Goal: Obtain resource: Obtain resource

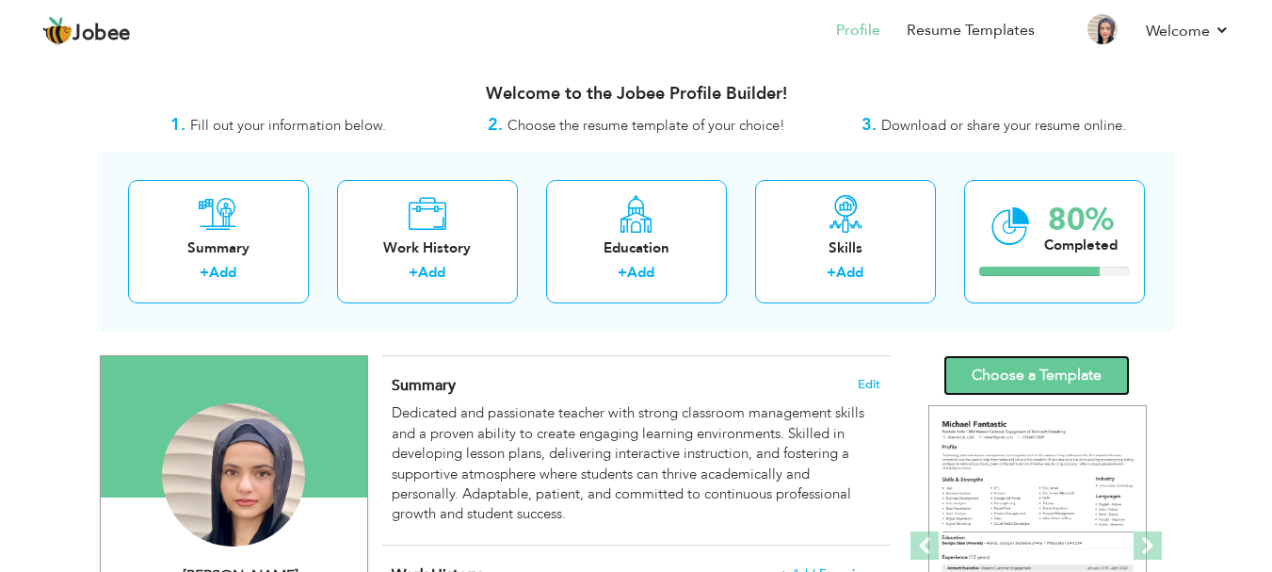
click at [988, 390] on link "Choose a Template" at bounding box center [1037, 375] width 186 height 40
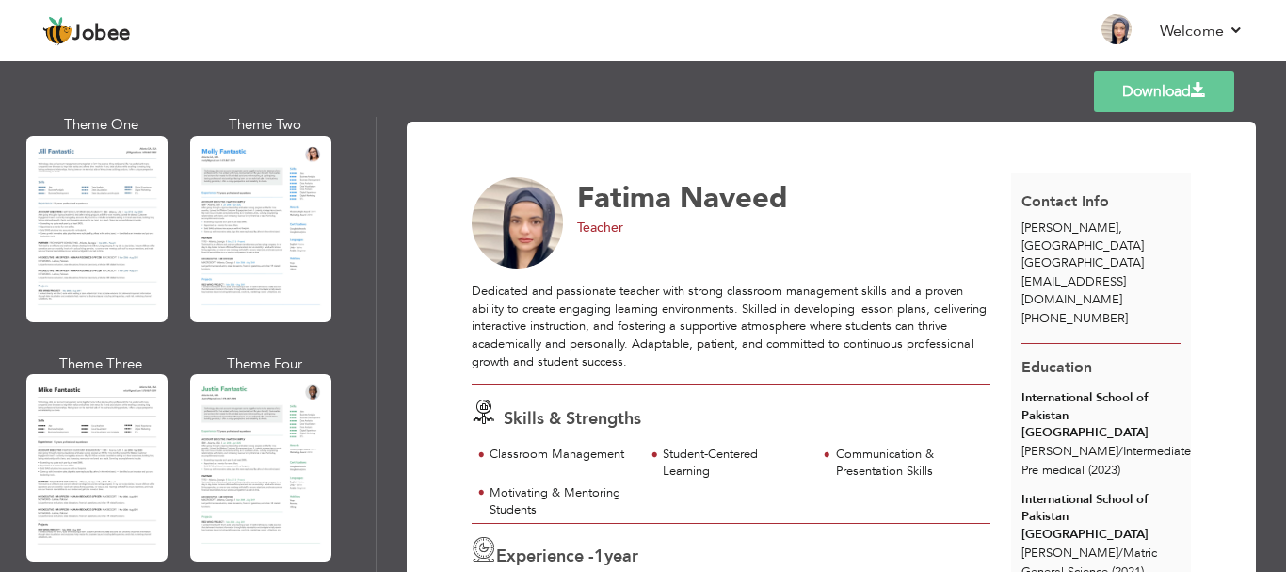
scroll to position [942, 0]
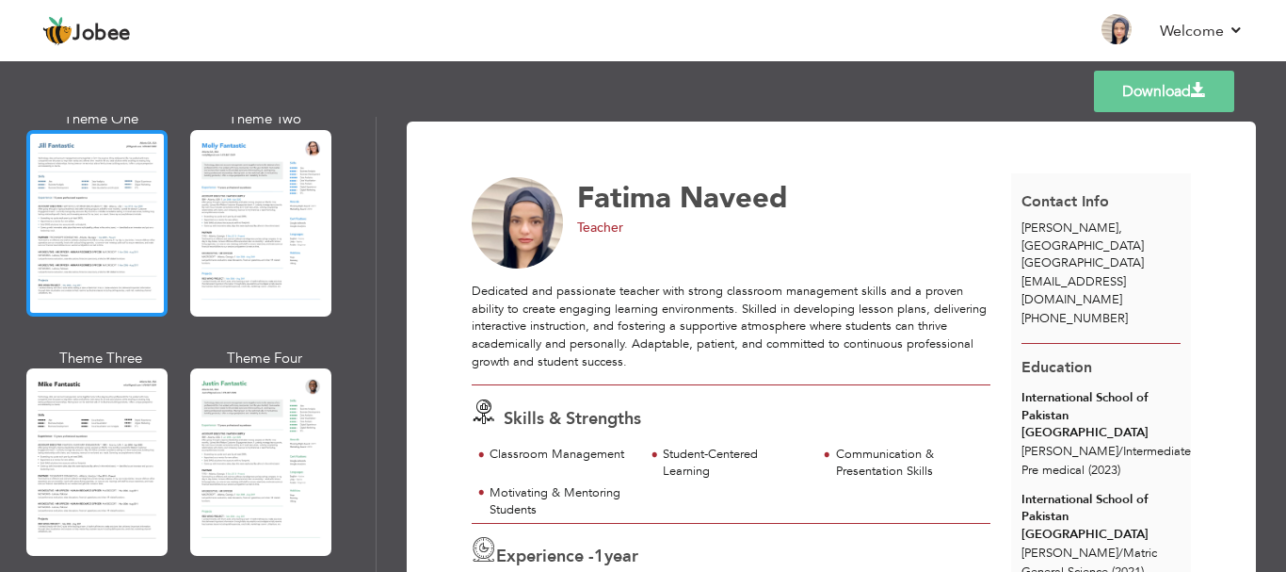
click at [137, 232] on div at bounding box center [96, 223] width 141 height 186
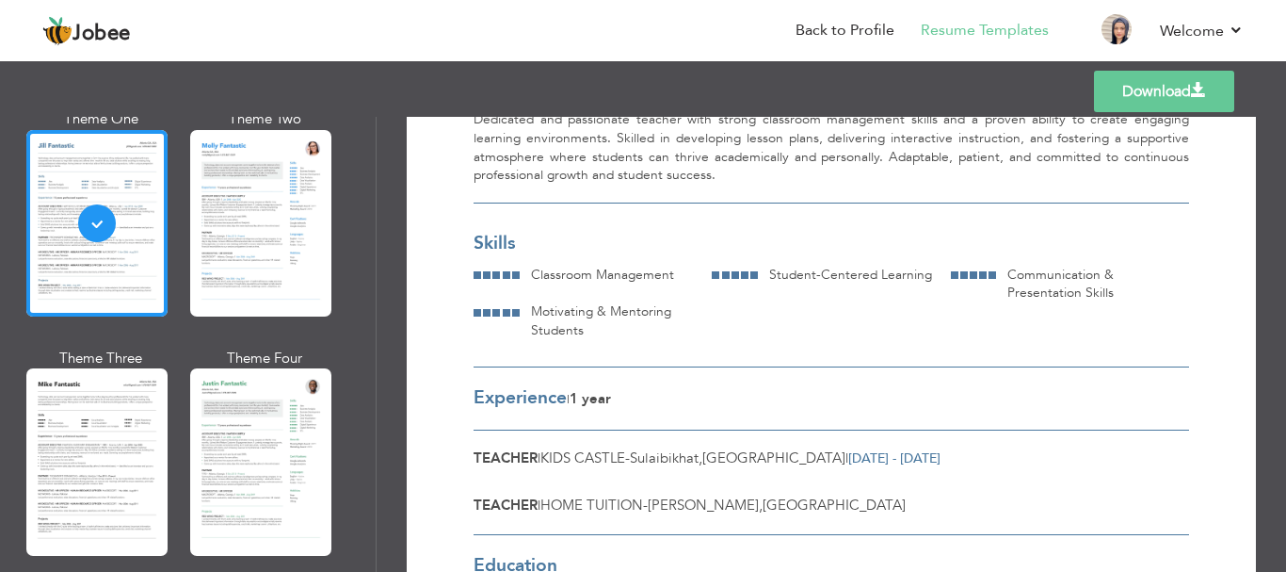
scroll to position [572, 0]
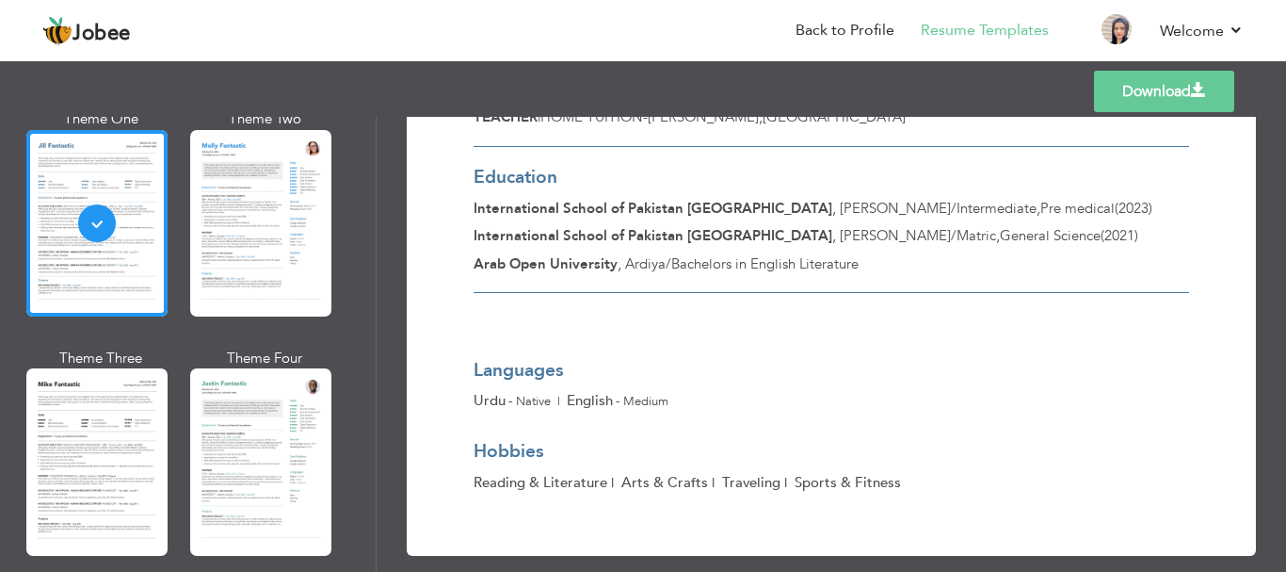
click at [1191, 90] on span at bounding box center [1198, 90] width 15 height 15
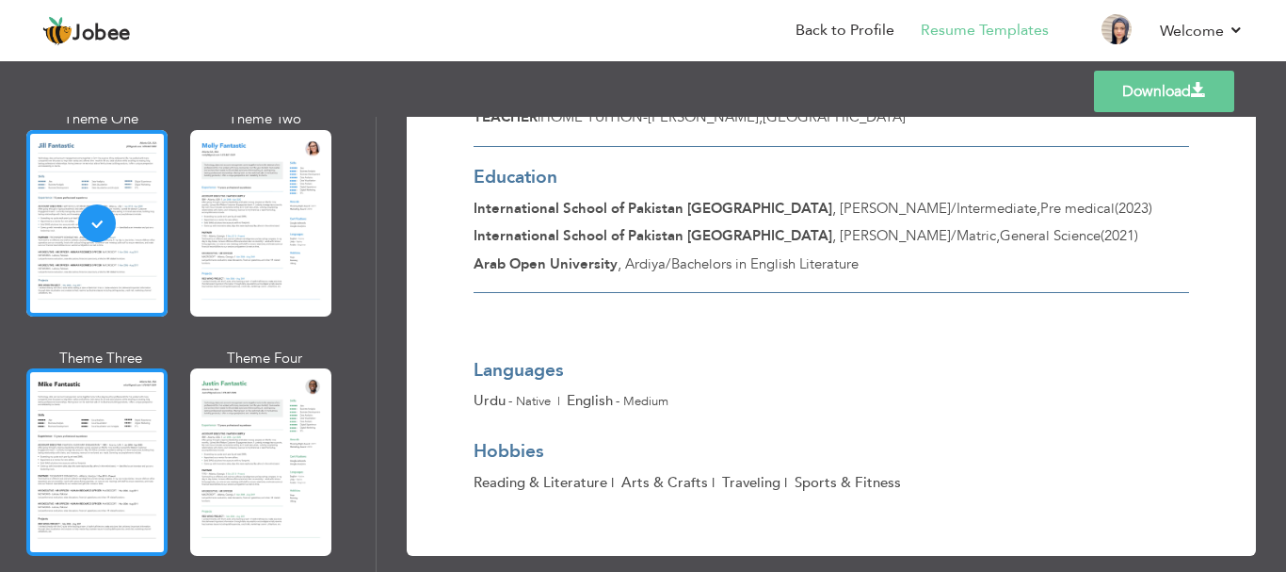
click at [79, 460] on div at bounding box center [96, 461] width 141 height 186
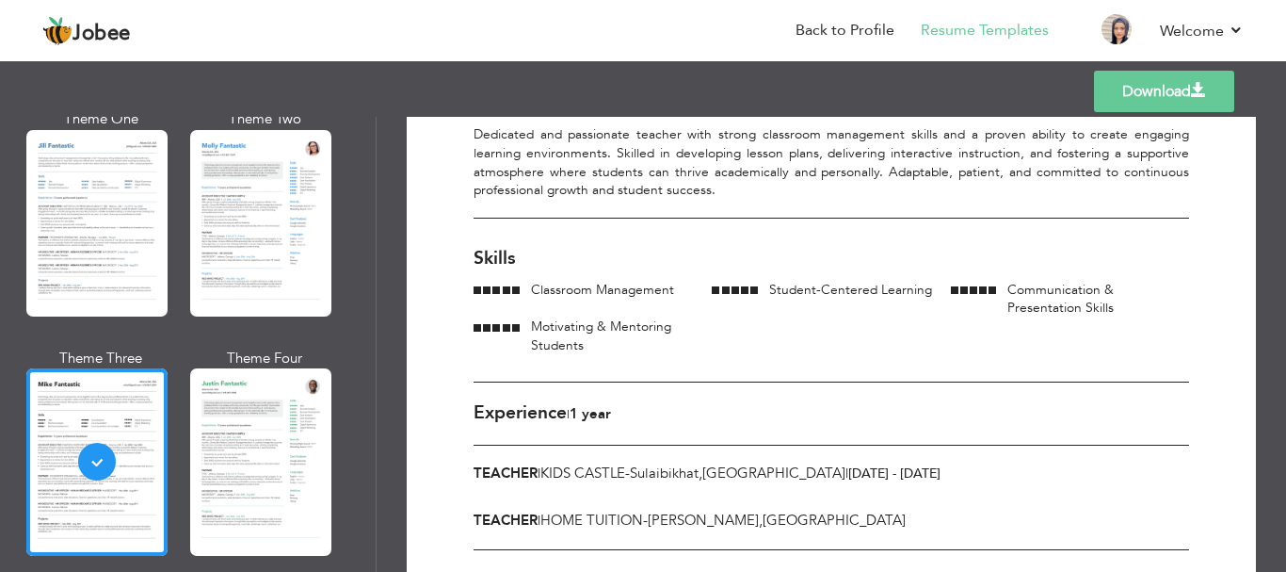
scroll to position [0, 0]
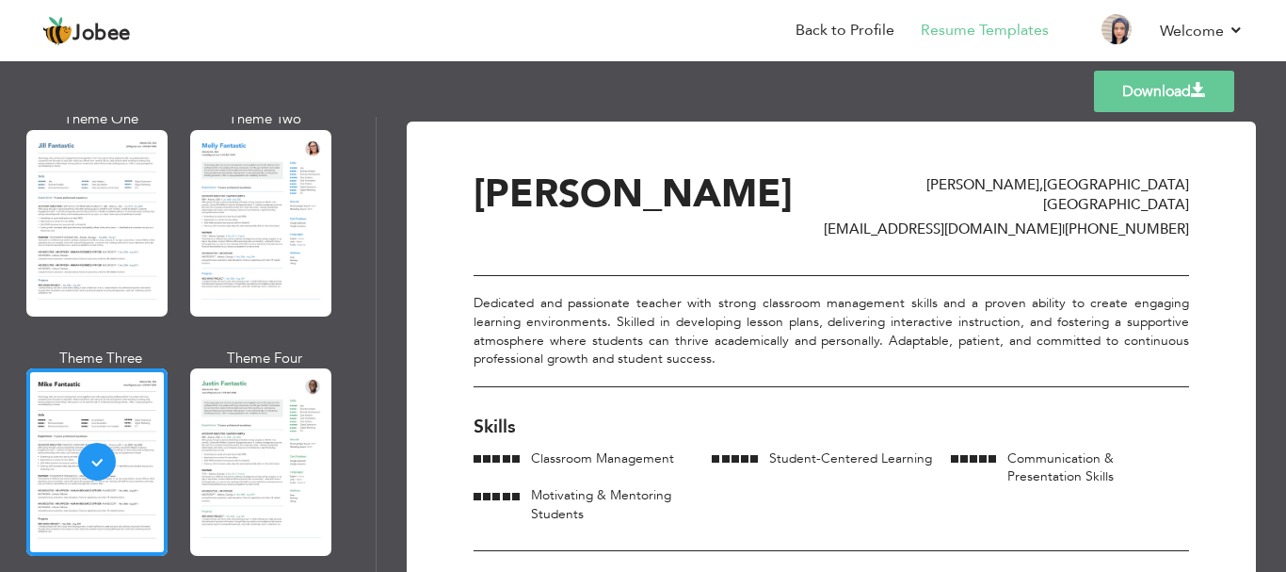
click at [1169, 90] on link "Download" at bounding box center [1164, 91] width 140 height 41
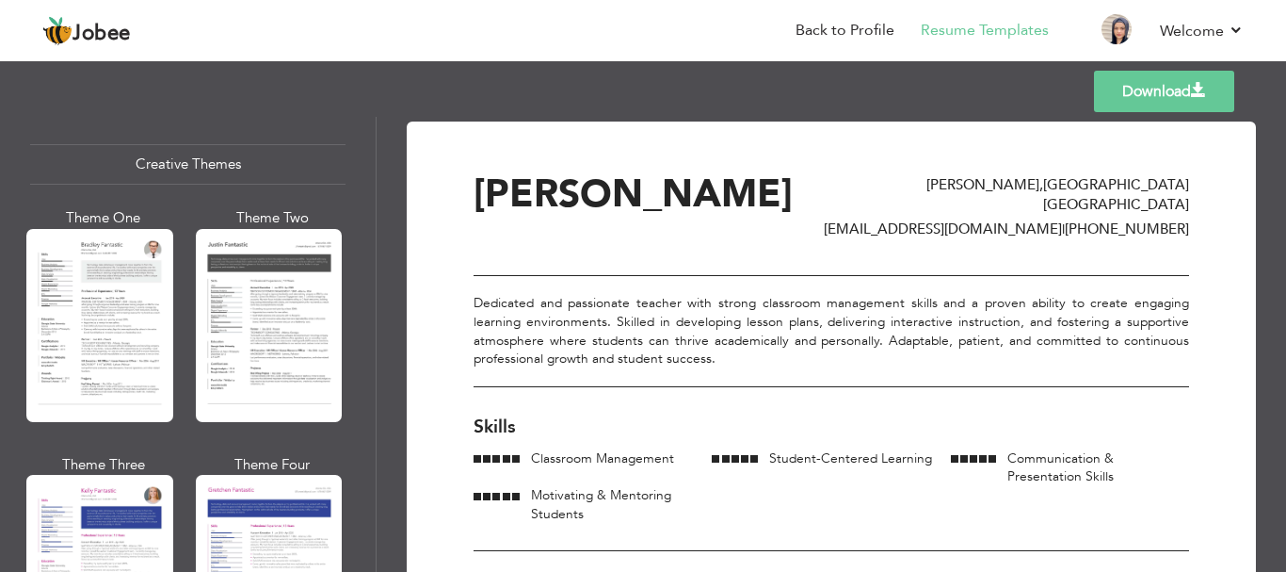
scroll to position [2260, 0]
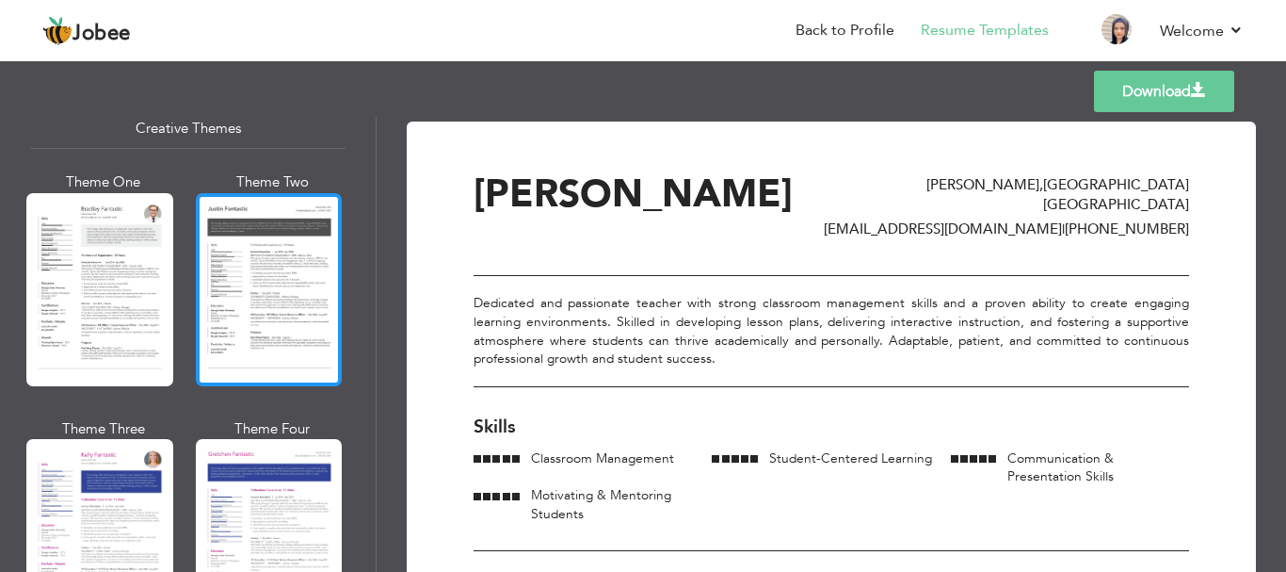
click at [237, 316] on div at bounding box center [269, 289] width 147 height 193
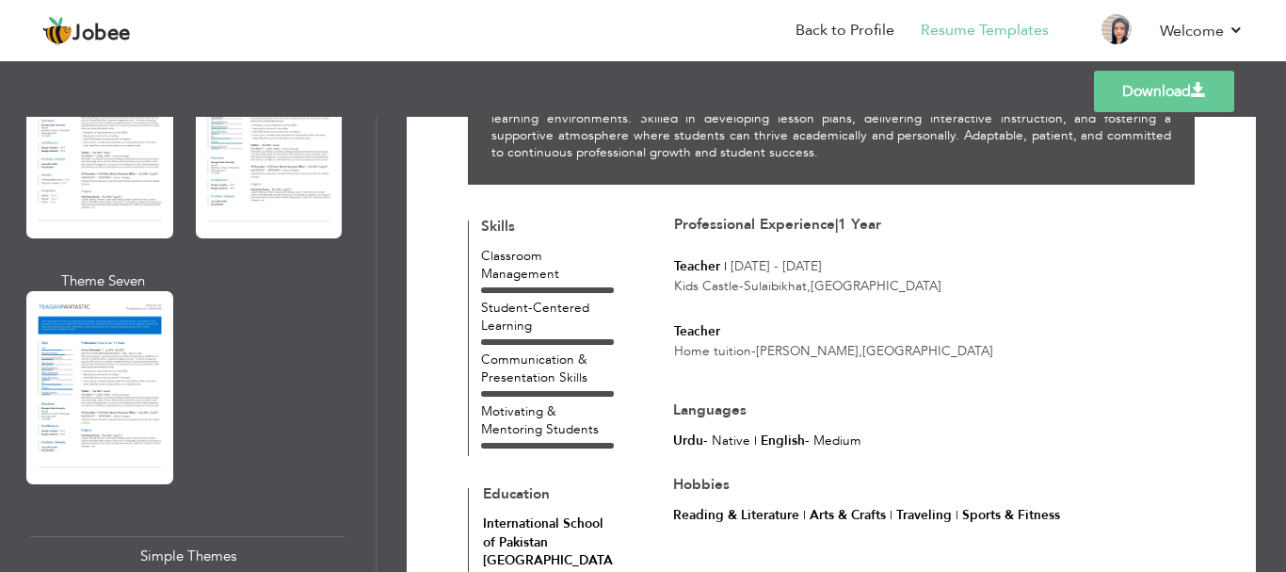
scroll to position [2919, 0]
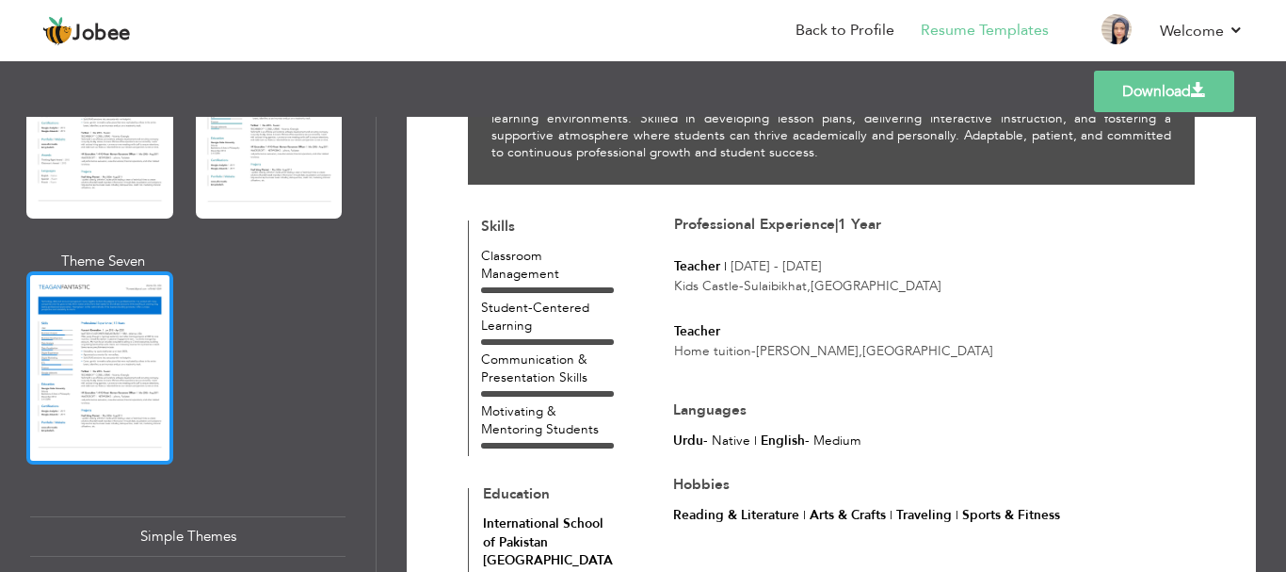
click at [139, 298] on div at bounding box center [99, 367] width 147 height 193
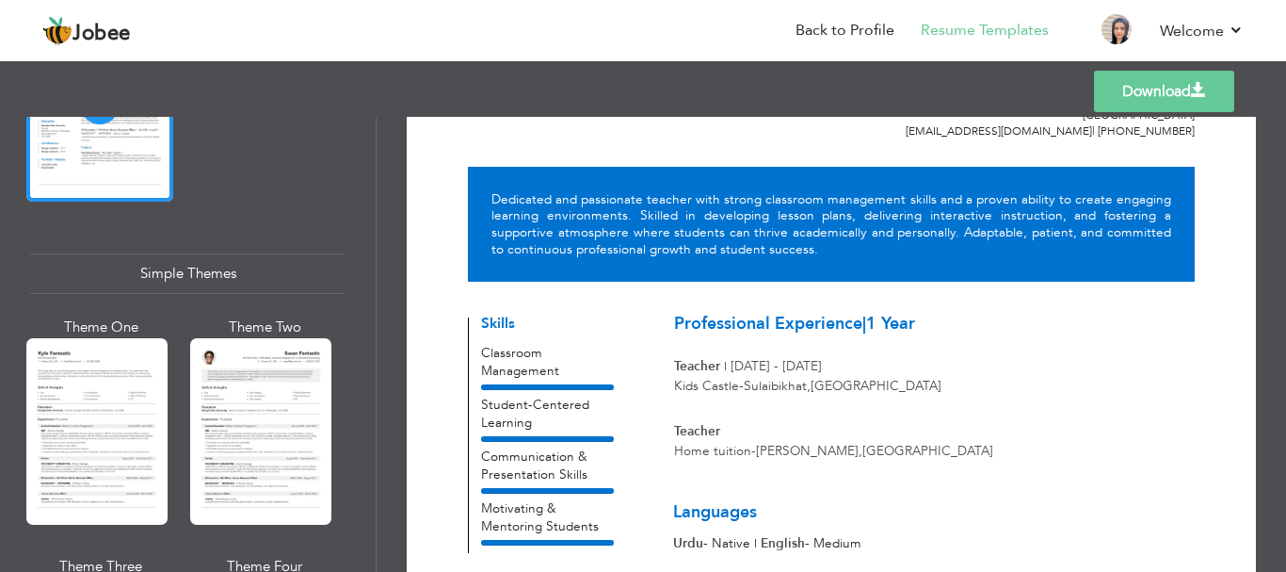
scroll to position [3202, 0]
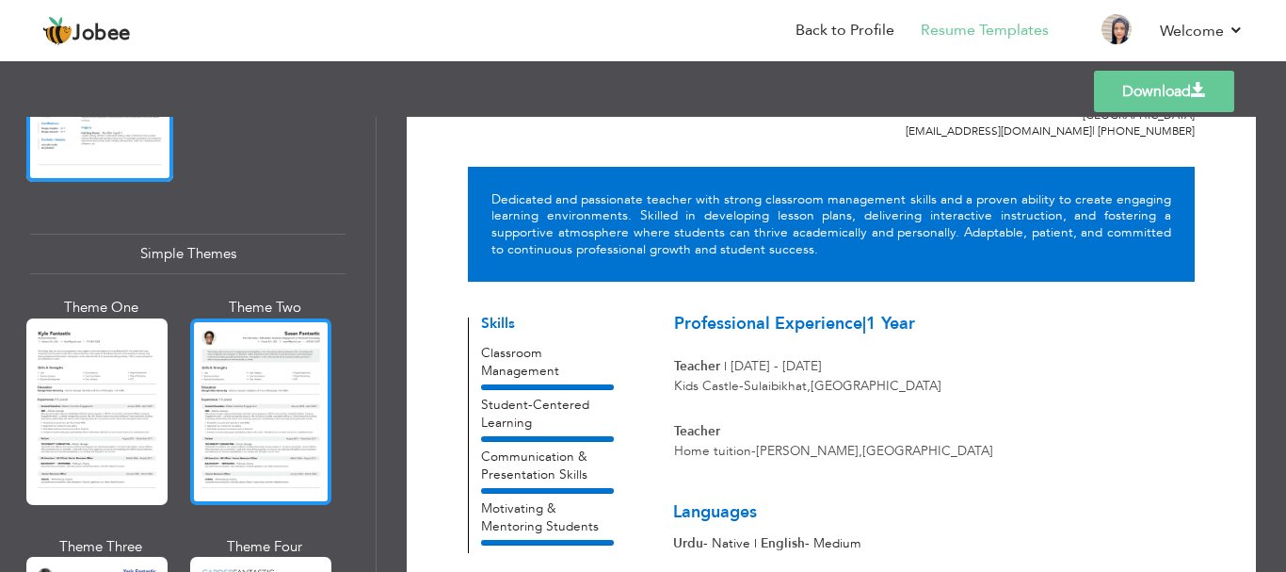
click at [231, 355] on div at bounding box center [260, 411] width 141 height 186
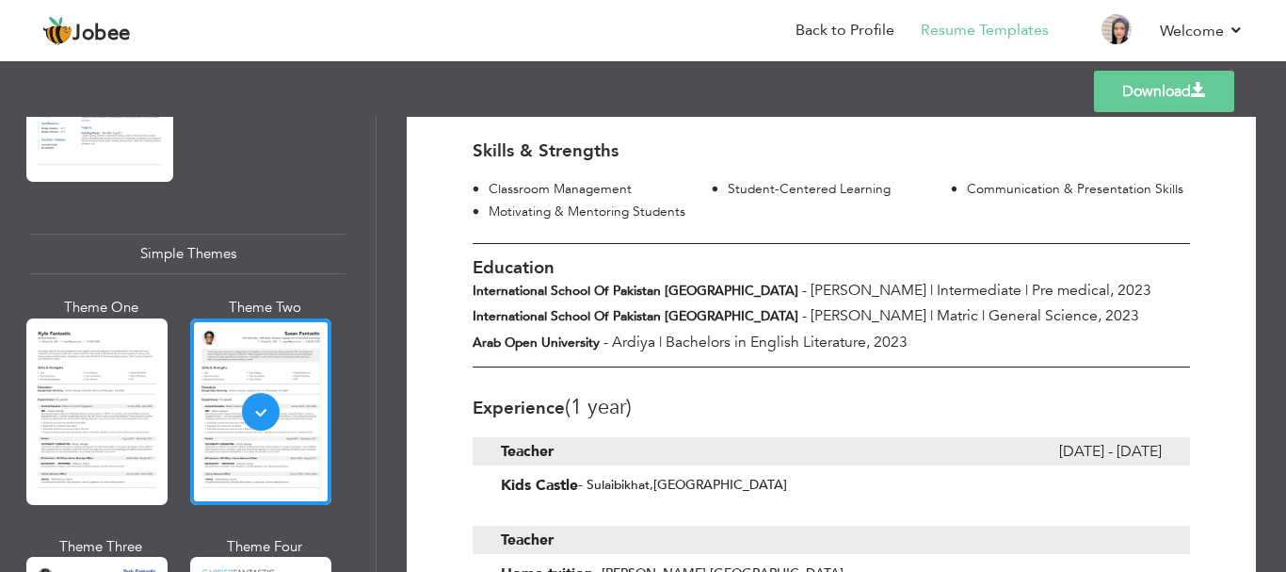
scroll to position [632, 0]
